Goal: Task Accomplishment & Management: Manage account settings

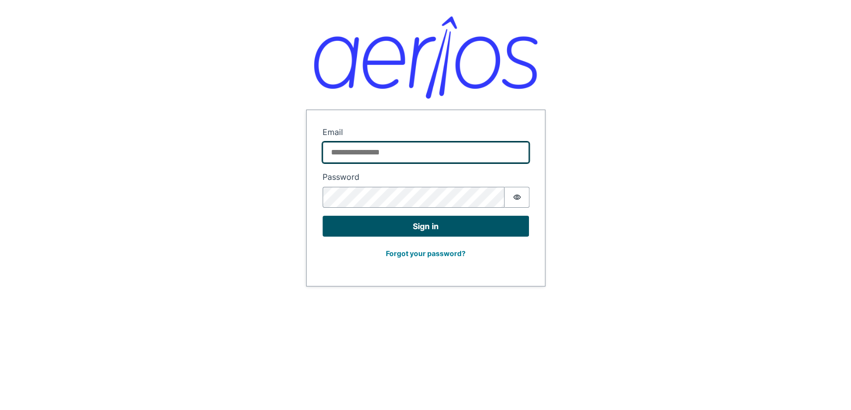
type input "**********"
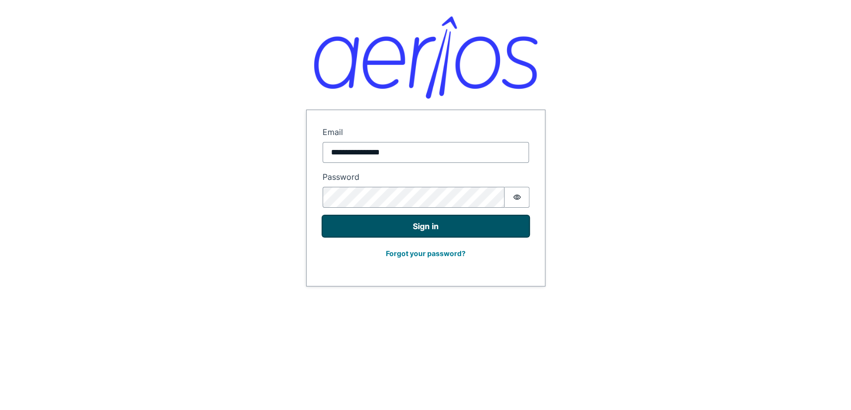
click at [459, 226] on button "Sign in" at bounding box center [426, 226] width 206 height 21
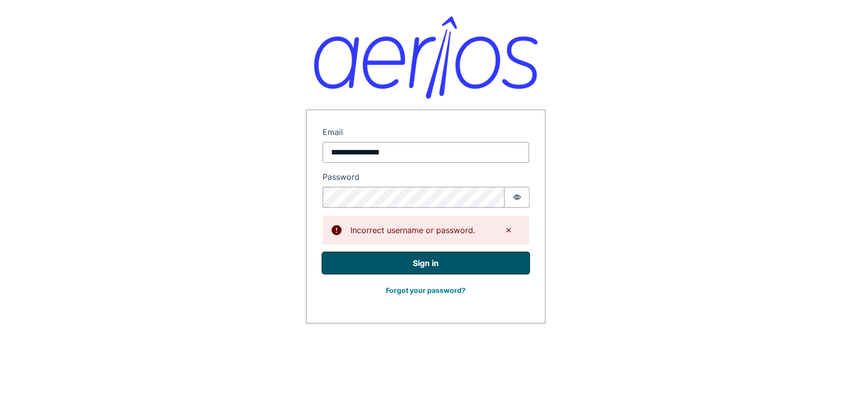
click at [424, 257] on button "Sign in" at bounding box center [426, 263] width 206 height 21
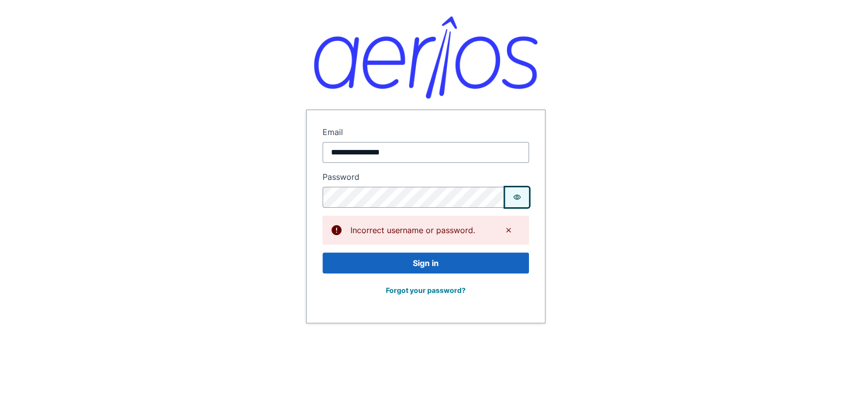
click at [513, 200] on icon "Show password" at bounding box center [517, 198] width 8 height 8
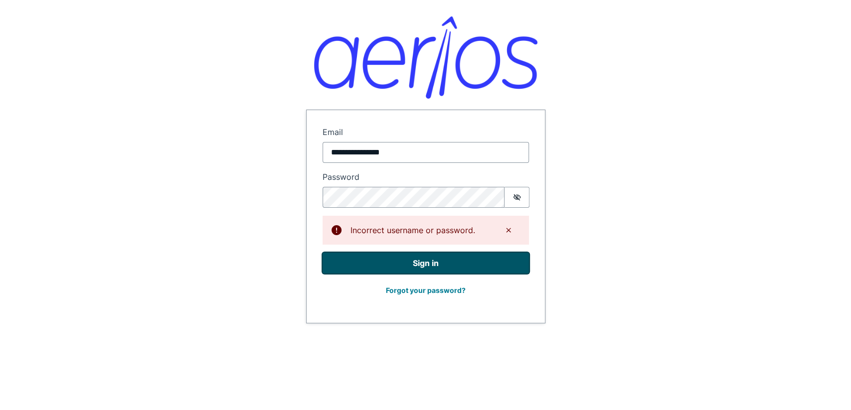
click at [347, 260] on button "Sign in" at bounding box center [426, 263] width 206 height 21
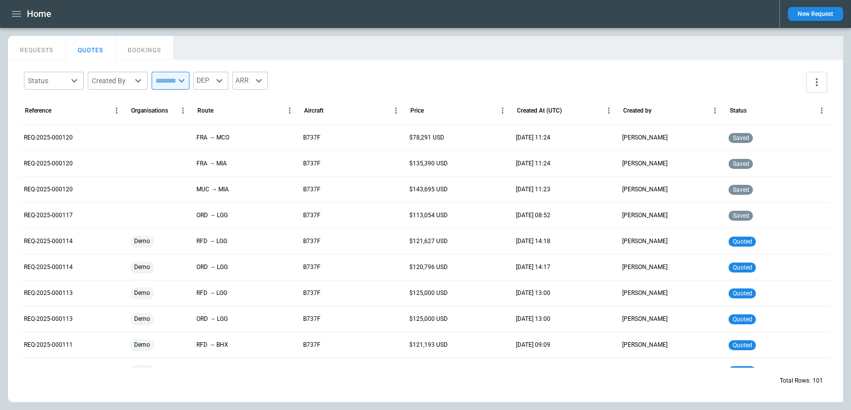
click at [33, 47] on button "REQUESTS" at bounding box center [37, 48] width 58 height 24
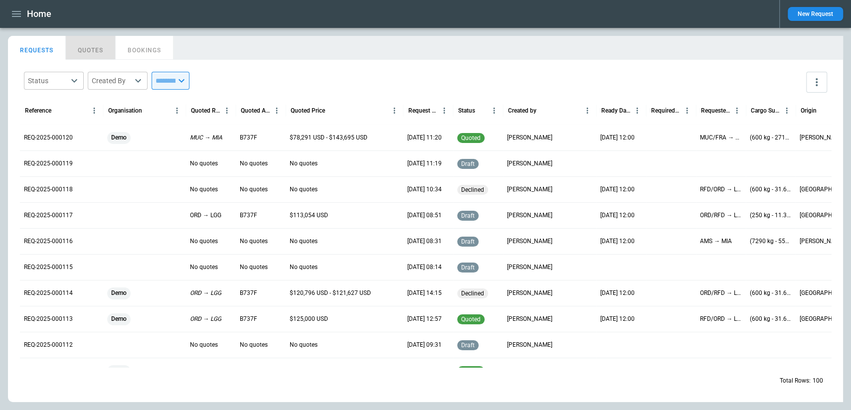
click at [98, 44] on button "QUOTES" at bounding box center [91, 48] width 50 height 24
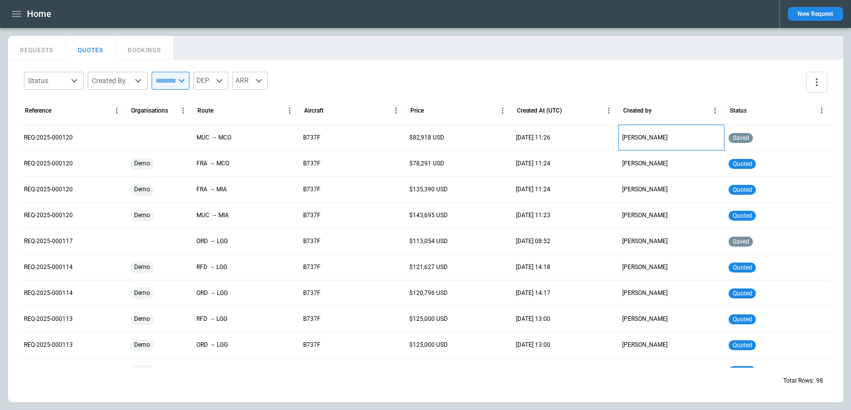
click at [624, 141] on p "[PERSON_NAME]" at bounding box center [644, 138] width 45 height 8
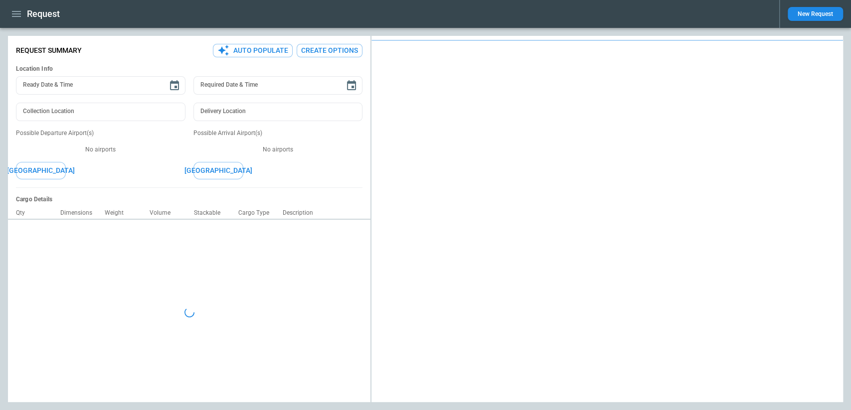
type textarea "*"
type input "**********"
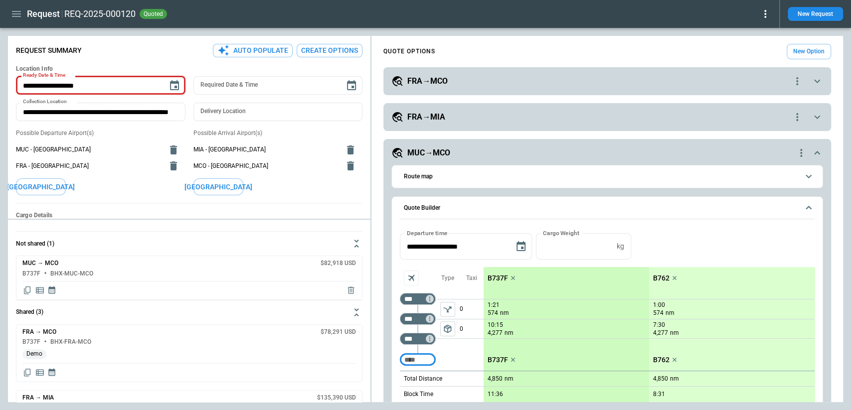
click at [767, 5] on div "Request REQ-2025-000120 quoted" at bounding box center [390, 13] width 764 height 17
click at [765, 16] on icon at bounding box center [766, 14] width 2 height 8
click at [761, 29] on button "Confirm" at bounding box center [754, 31] width 33 height 14
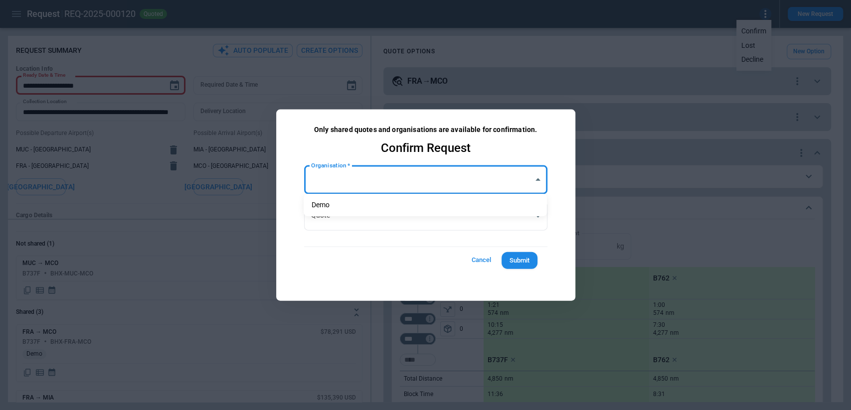
click at [398, 174] on body "**********" at bounding box center [425, 205] width 851 height 410
click at [480, 258] on div at bounding box center [425, 205] width 851 height 410
click at [480, 258] on button "Cancel" at bounding box center [482, 260] width 32 height 18
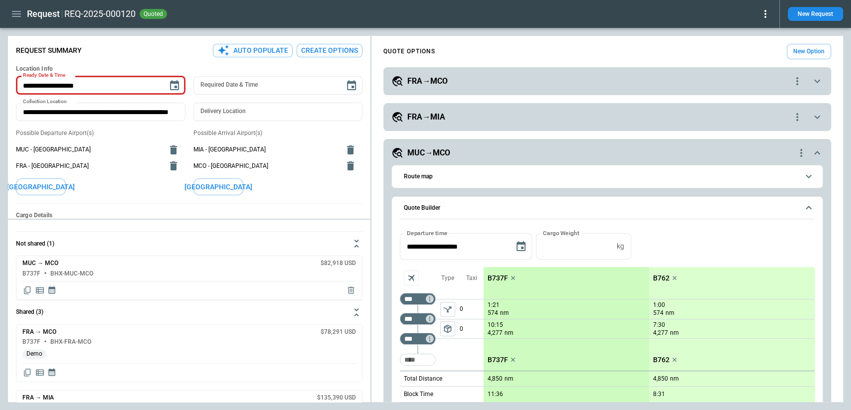
click at [762, 13] on icon at bounding box center [766, 14] width 12 height 12
click at [746, 48] on button "Lost" at bounding box center [754, 45] width 33 height 14
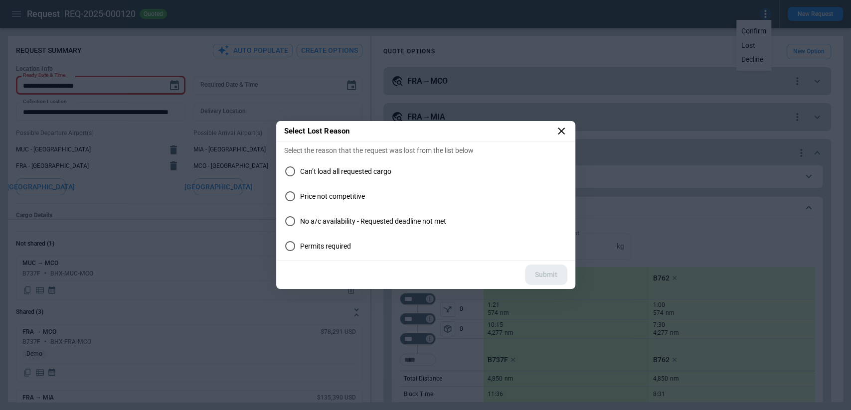
click at [564, 131] on icon at bounding box center [562, 131] width 12 height 12
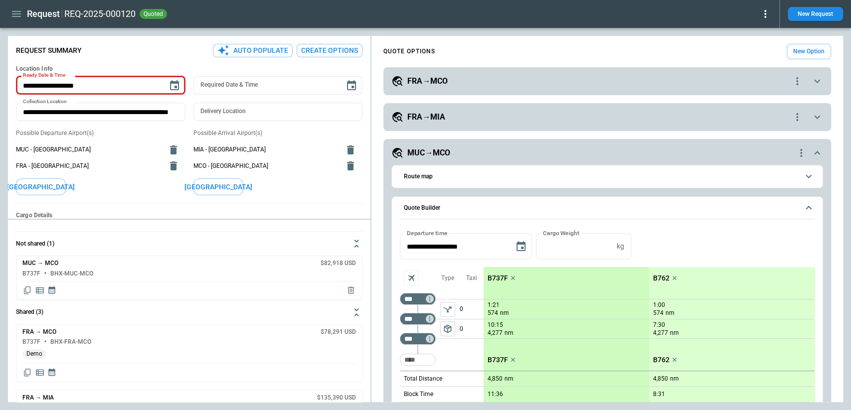
click at [764, 10] on icon at bounding box center [766, 14] width 12 height 12
click at [753, 54] on button "Decline" at bounding box center [754, 59] width 33 height 14
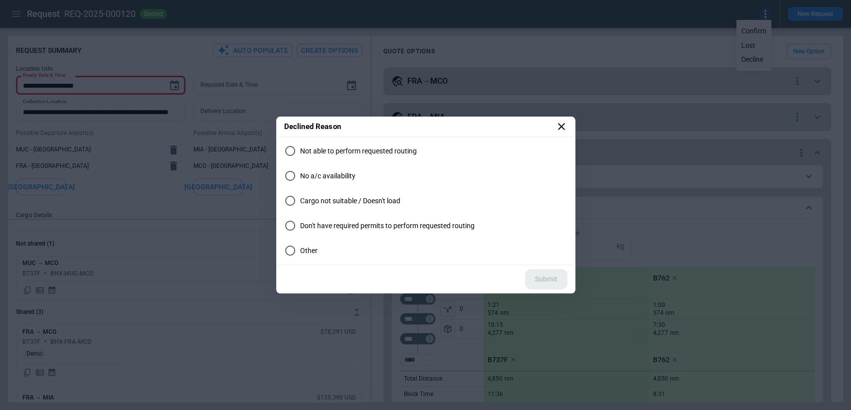
click at [360, 148] on span "Not able to perform requested routing" at bounding box center [358, 151] width 117 height 8
click at [544, 280] on button "Submit" at bounding box center [546, 279] width 42 height 20
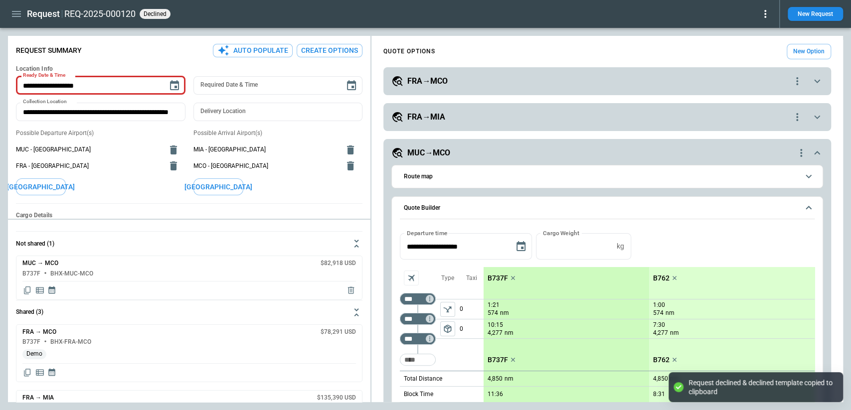
type textarea "*"
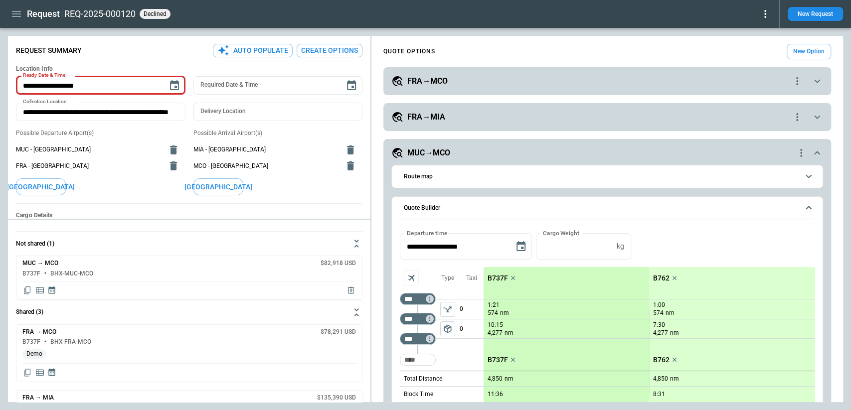
click at [12, 15] on icon "button" at bounding box center [16, 14] width 12 height 12
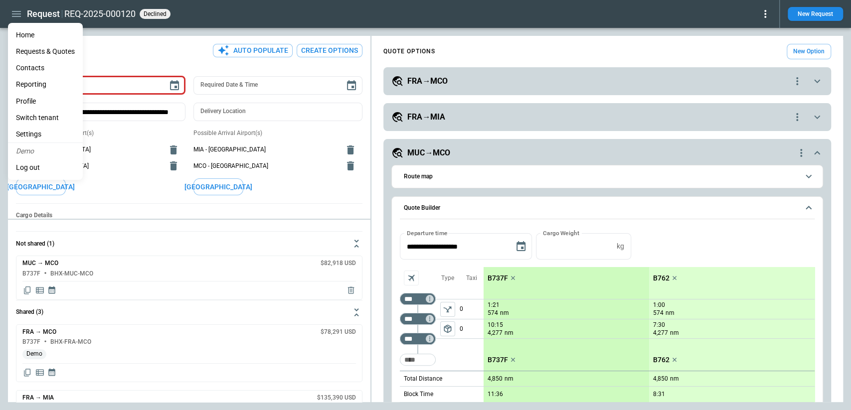
click at [45, 84] on li "Reporting" at bounding box center [45, 84] width 75 height 16
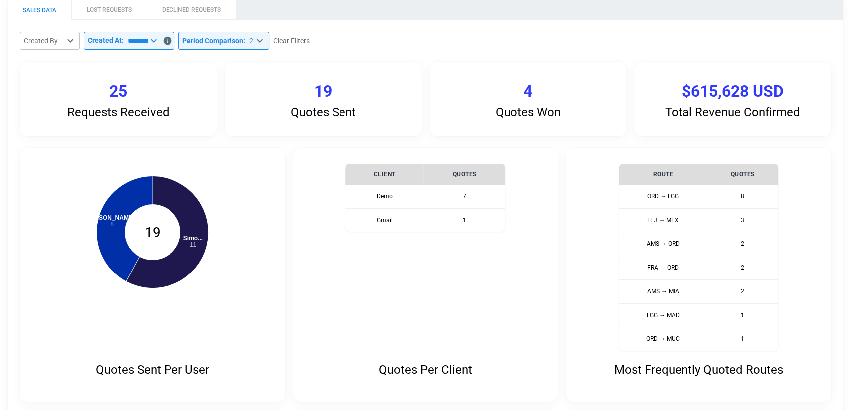
scroll to position [48, 0]
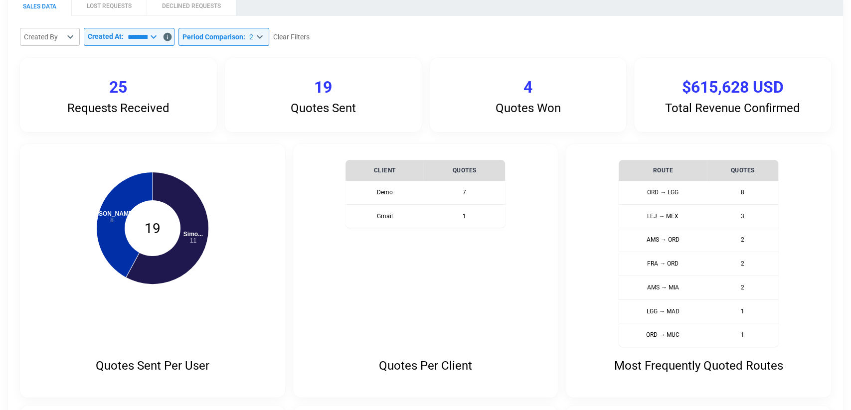
click at [66, 38] on body "**********" at bounding box center [425, 157] width 851 height 410
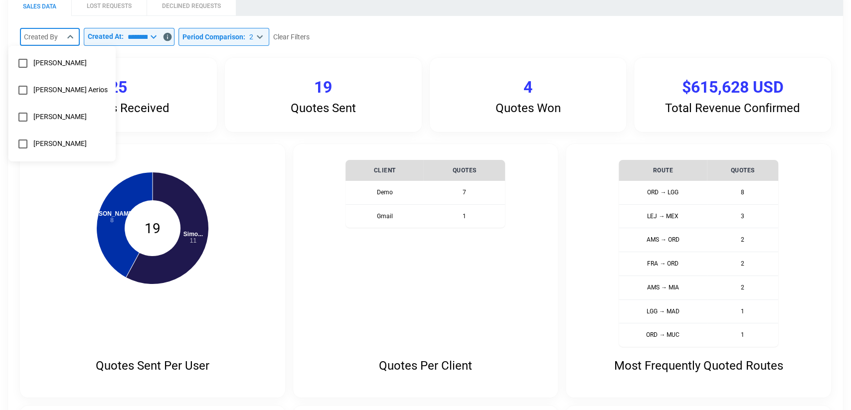
type input "**********"
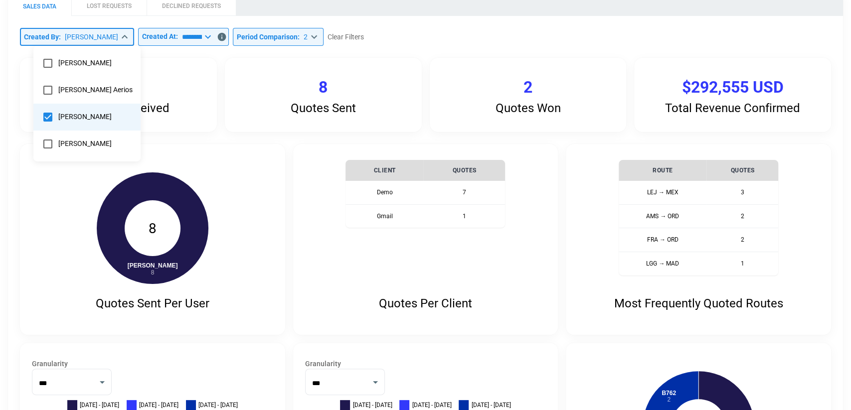
scroll to position [40, 0]
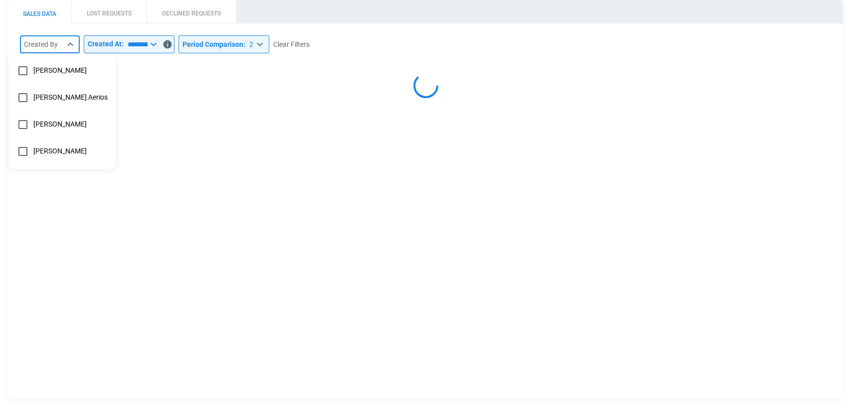
click at [491, 49] on div at bounding box center [425, 205] width 851 height 410
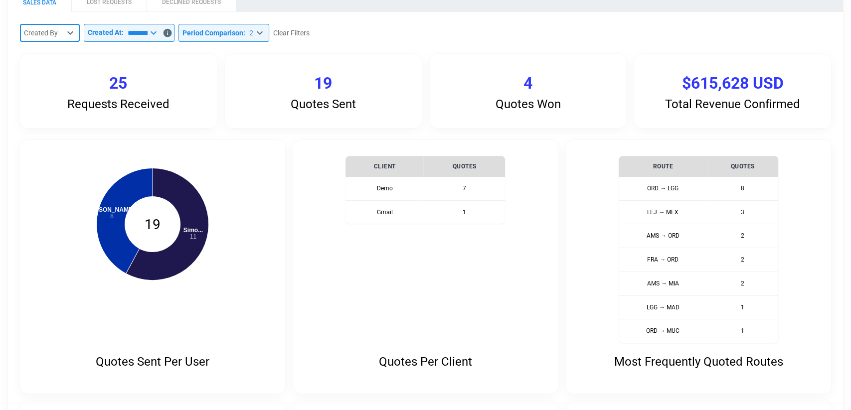
scroll to position [0, 0]
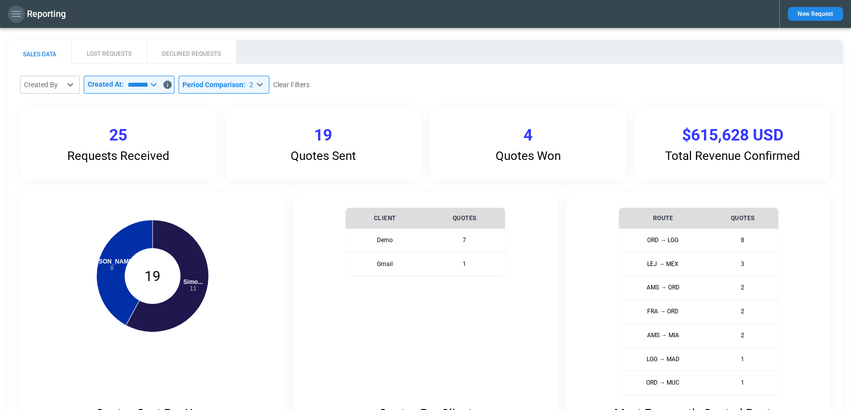
click at [13, 21] on button "button" at bounding box center [16, 13] width 17 height 17
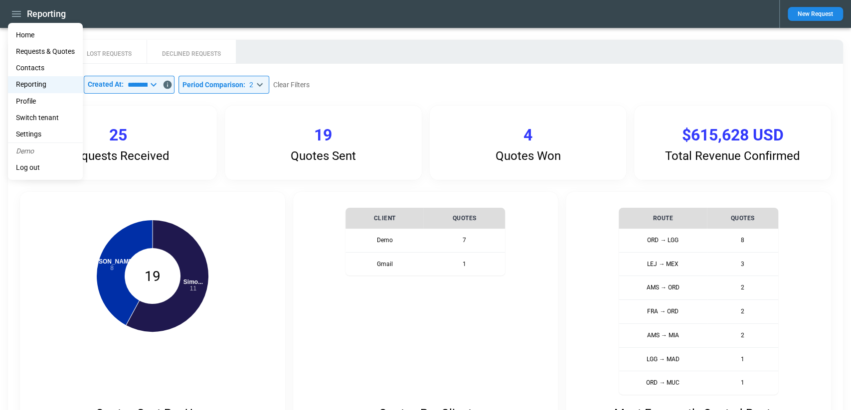
click at [582, 41] on div at bounding box center [425, 205] width 851 height 410
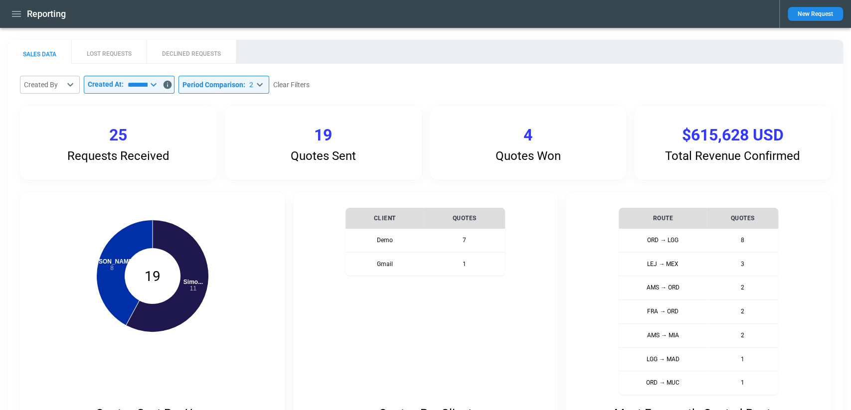
click at [105, 49] on button "LOST REQUESTS" at bounding box center [108, 52] width 75 height 24
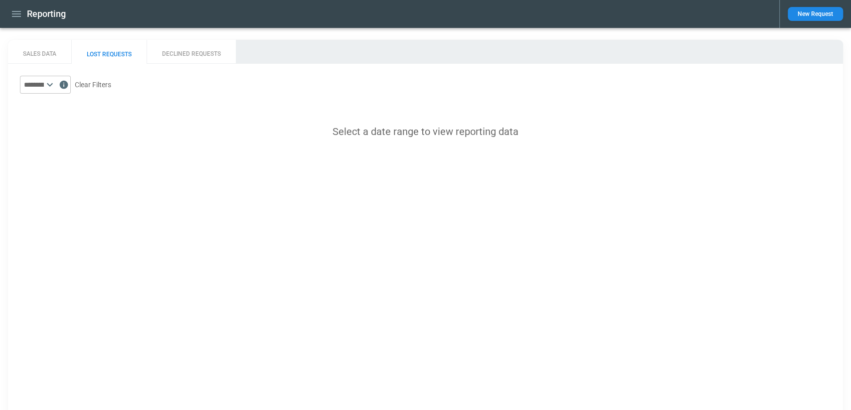
click at [44, 86] on input "text" at bounding box center [32, 85] width 24 height 18
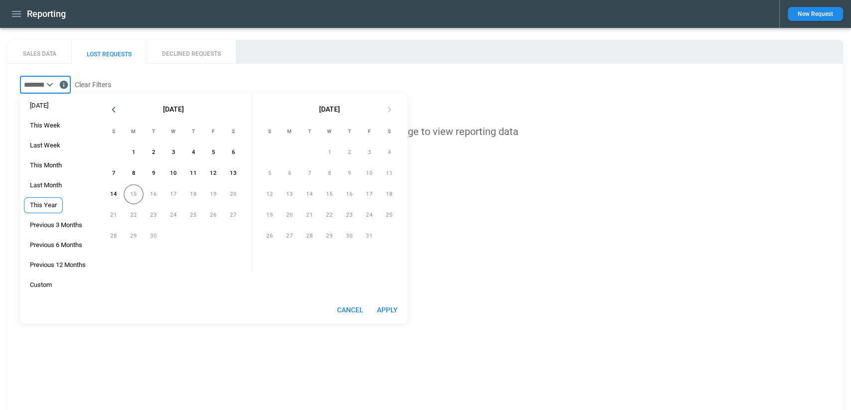
click at [55, 201] on span "This Year" at bounding box center [43, 205] width 38 height 8
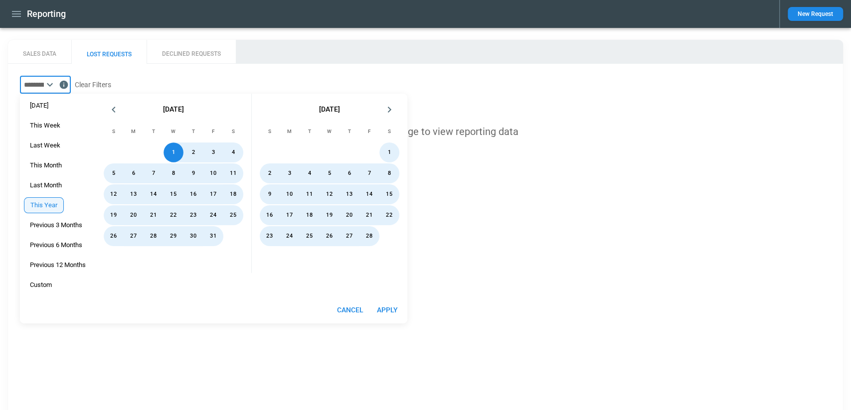
click at [386, 309] on button "Apply" at bounding box center [388, 310] width 32 height 18
type input "*********"
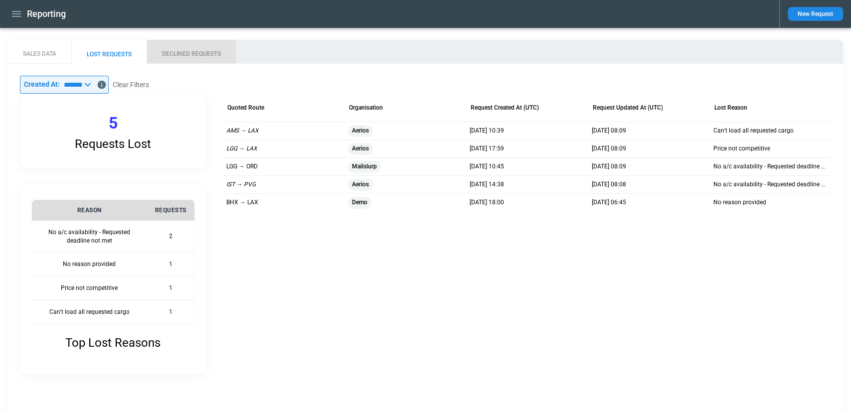
click at [209, 45] on button "DECLINED REQUESTS" at bounding box center [191, 52] width 89 height 24
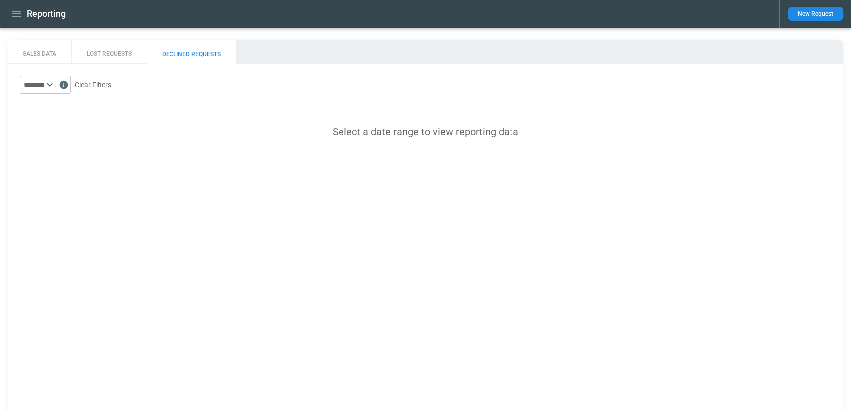
click at [44, 85] on input "text" at bounding box center [32, 85] width 24 height 18
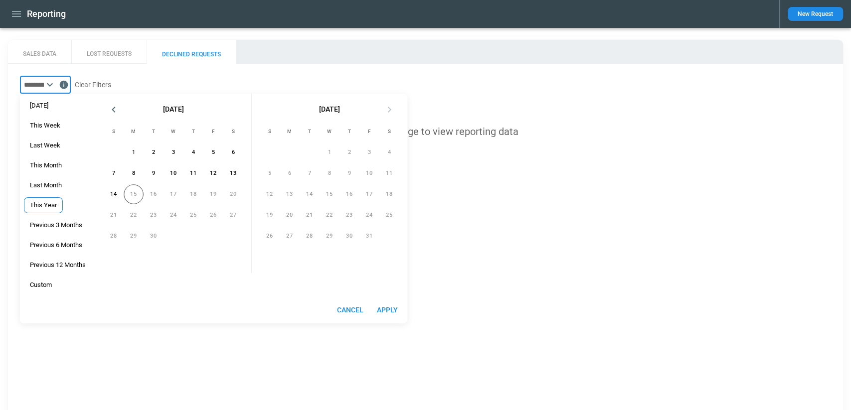
click at [56, 207] on span "This Year" at bounding box center [43, 205] width 38 height 8
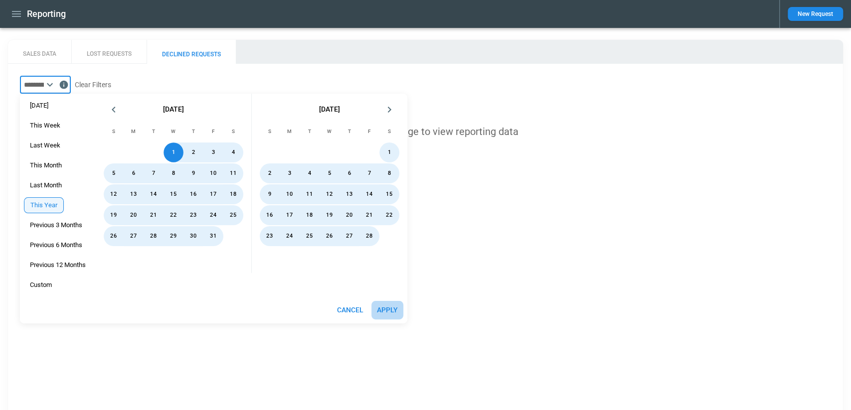
click at [381, 304] on button "Apply" at bounding box center [388, 310] width 32 height 18
type input "*********"
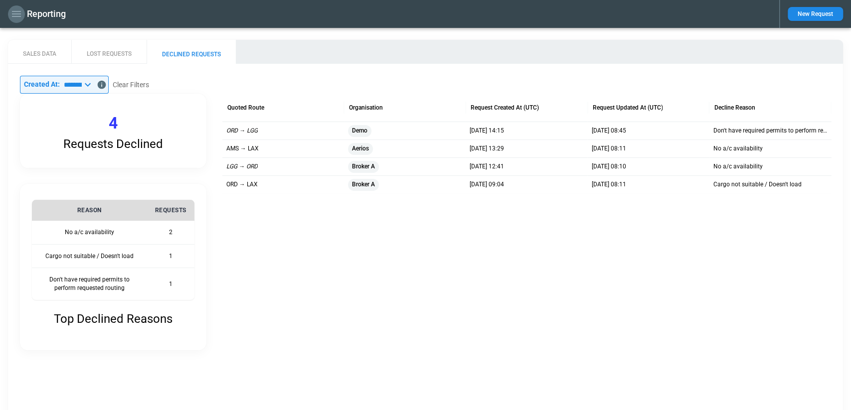
click at [16, 15] on icon "button" at bounding box center [16, 14] width 12 height 12
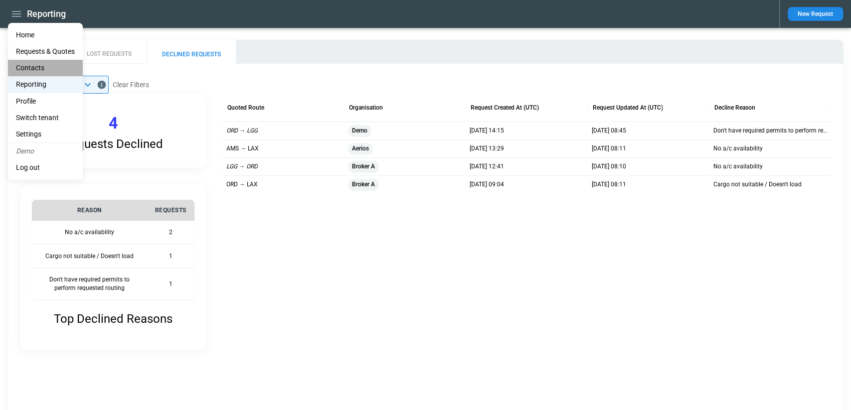
click at [38, 66] on li "Contacts" at bounding box center [45, 68] width 75 height 16
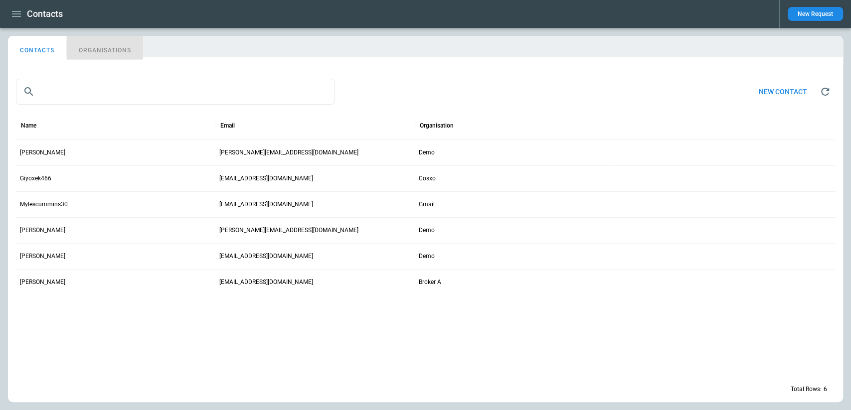
click at [90, 45] on button "ORGANISATIONS" at bounding box center [105, 48] width 76 height 24
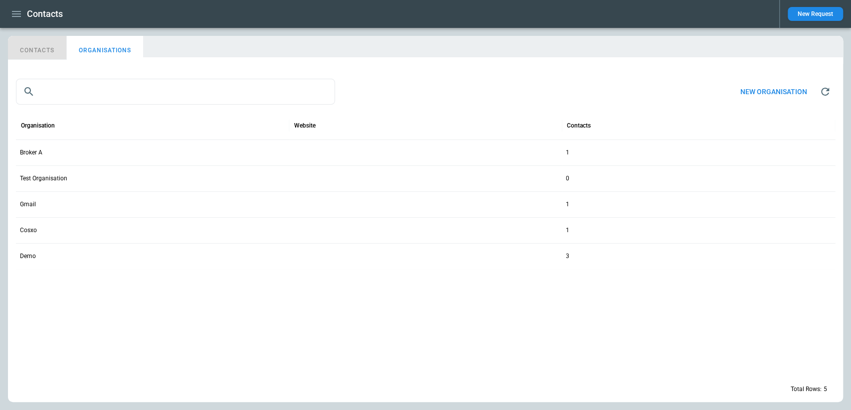
click at [35, 45] on button "CONTACTS" at bounding box center [37, 48] width 59 height 24
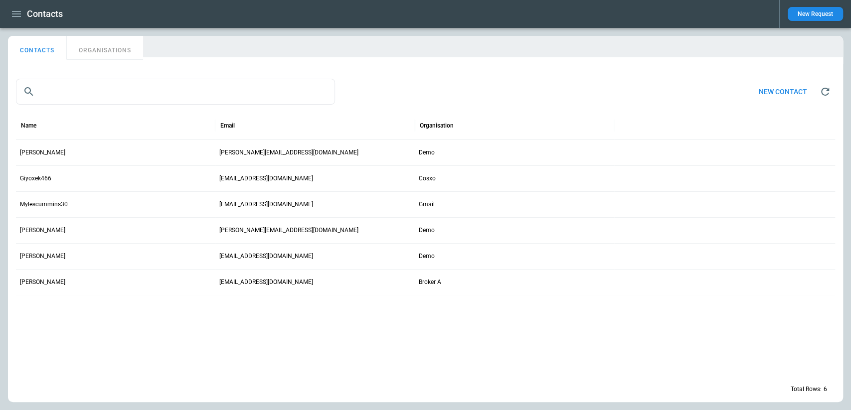
click at [16, 13] on icon "button" at bounding box center [16, 14] width 9 height 6
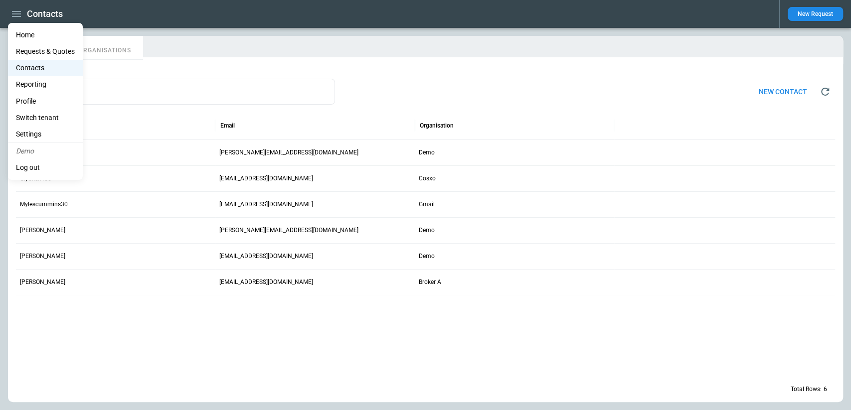
click at [430, 81] on div at bounding box center [425, 205] width 851 height 410
